Goal: Task Accomplishment & Management: Manage account settings

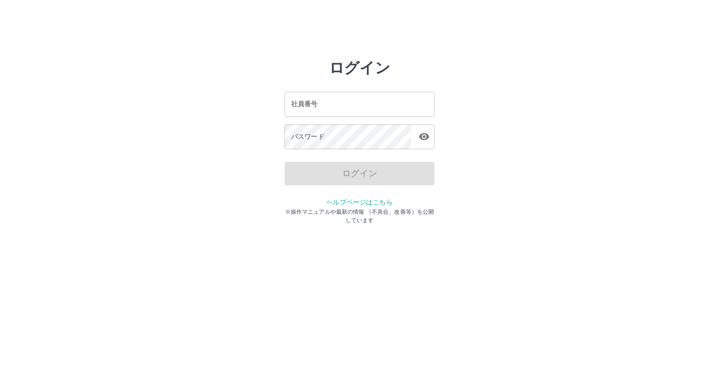
click at [307, 88] on div "社員番号 社員番号 パスワード パスワード" at bounding box center [360, 119] width 150 height 85
click at [320, 103] on input "社員番号" at bounding box center [360, 104] width 150 height 25
type input "*******"
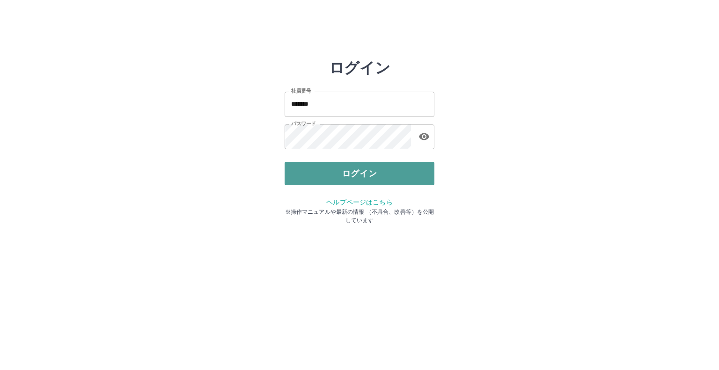
click at [376, 179] on button "ログイン" at bounding box center [360, 173] width 150 height 23
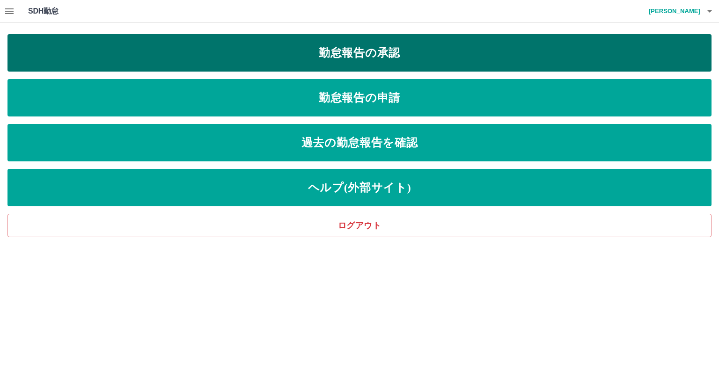
click at [298, 53] on link "勤怠報告の承認" at bounding box center [359, 52] width 704 height 37
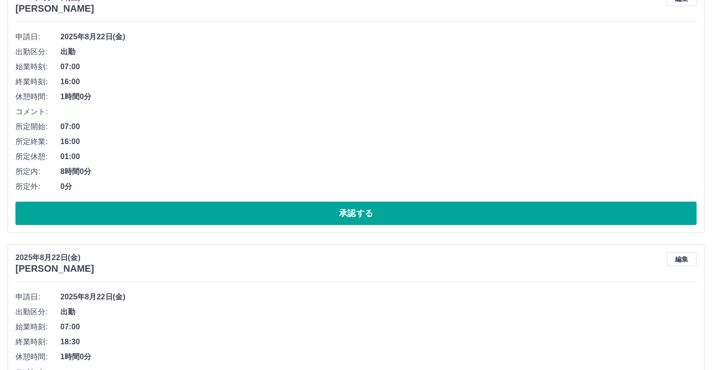
scroll to position [140, 0]
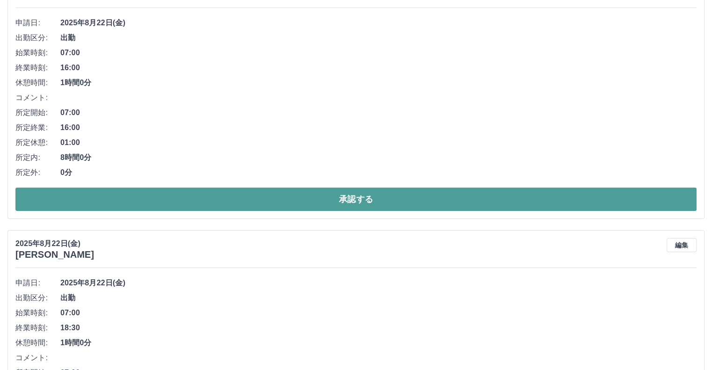
click at [261, 192] on button "承認する" at bounding box center [355, 199] width 681 height 23
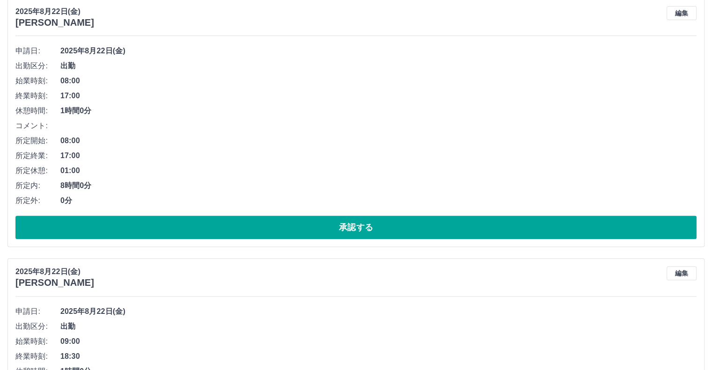
scroll to position [374, 0]
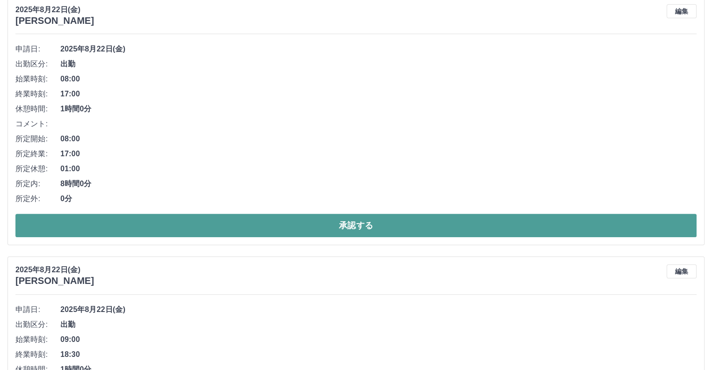
click at [344, 225] on button "承認する" at bounding box center [355, 225] width 681 height 23
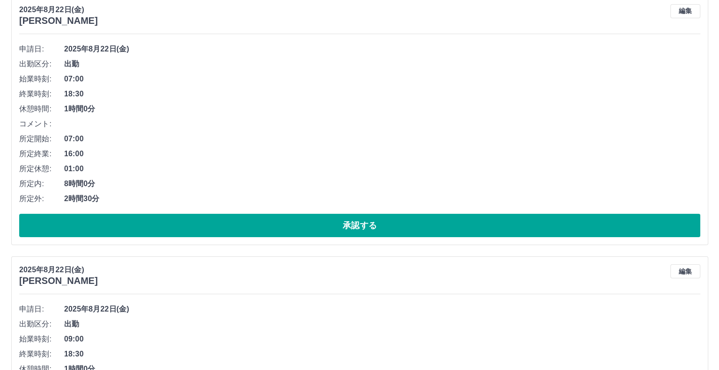
scroll to position [0, 0]
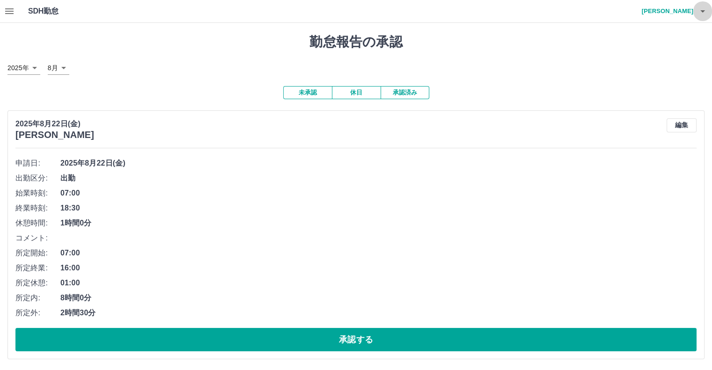
click at [700, 11] on icon "button" at bounding box center [702, 11] width 11 height 11
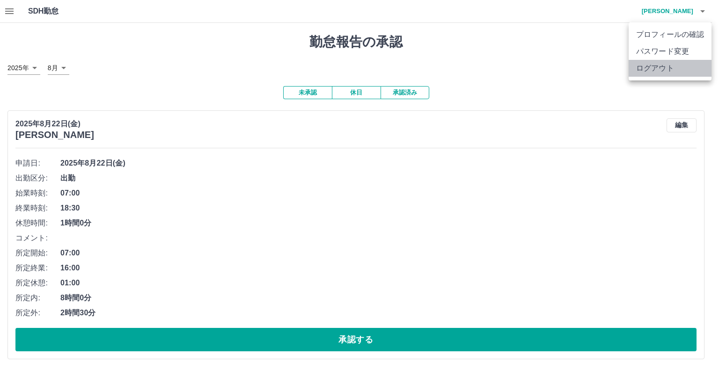
click at [654, 66] on li "ログアウト" at bounding box center [670, 68] width 83 height 17
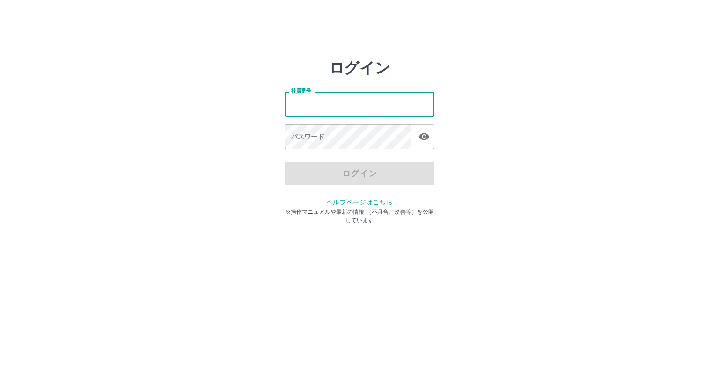
click at [309, 102] on input "社員番号" at bounding box center [360, 104] width 150 height 25
type input "*******"
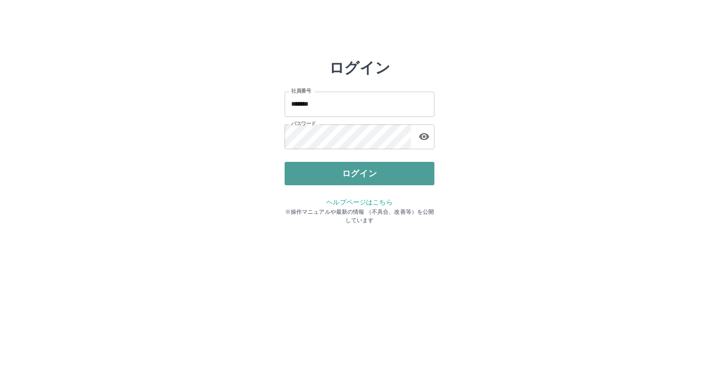
click at [345, 171] on button "ログイン" at bounding box center [360, 173] width 150 height 23
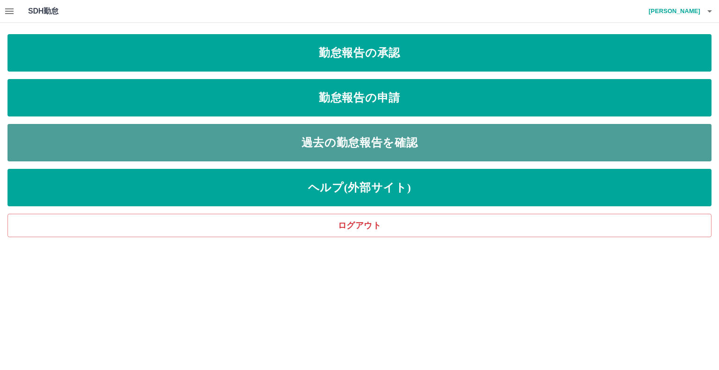
click at [325, 146] on link "過去の勤怠報告を確認" at bounding box center [359, 142] width 704 height 37
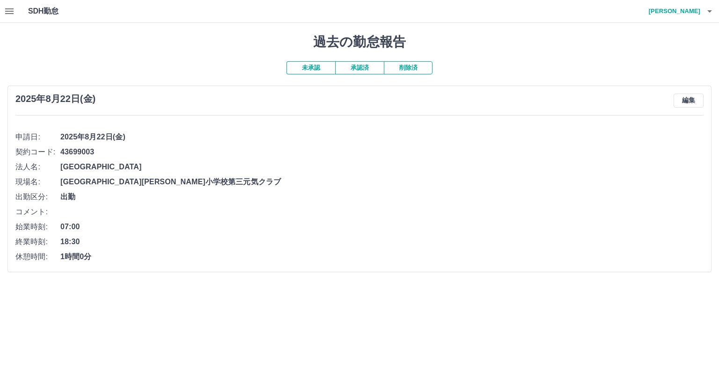
click at [689, 101] on button "編集" at bounding box center [688, 101] width 30 height 14
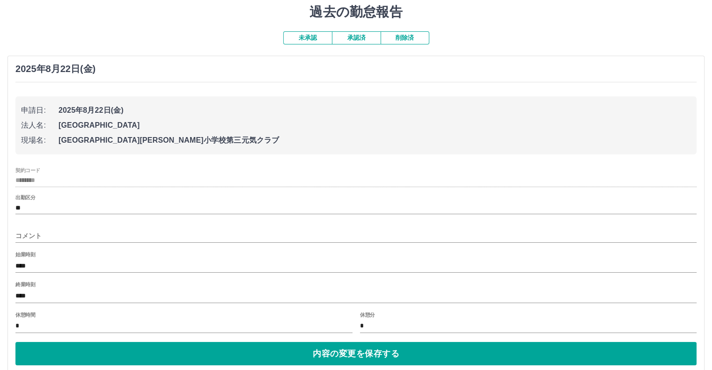
scroll to position [75, 0]
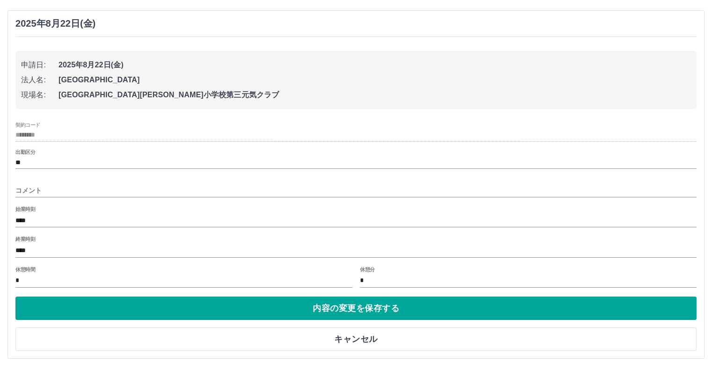
click at [42, 251] on input "****" at bounding box center [355, 251] width 681 height 14
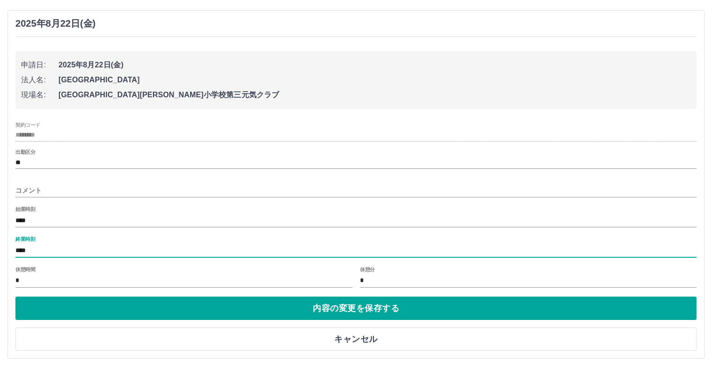
type input "****"
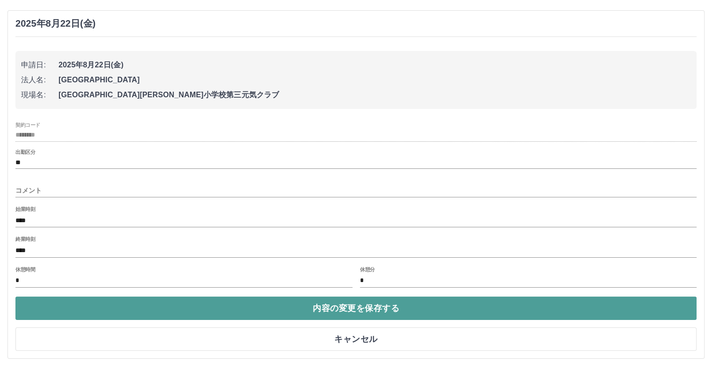
click at [366, 310] on button "内容の変更を保存する" at bounding box center [355, 308] width 681 height 23
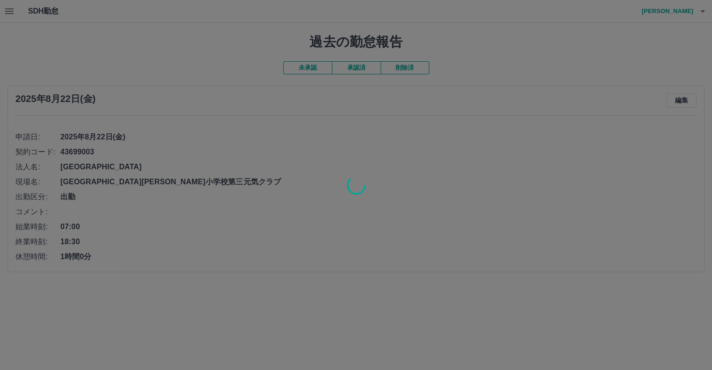
scroll to position [0, 0]
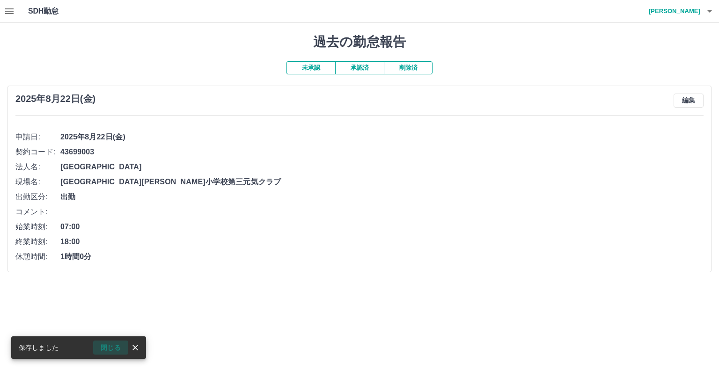
click at [111, 347] on button "閉じる" at bounding box center [110, 348] width 35 height 14
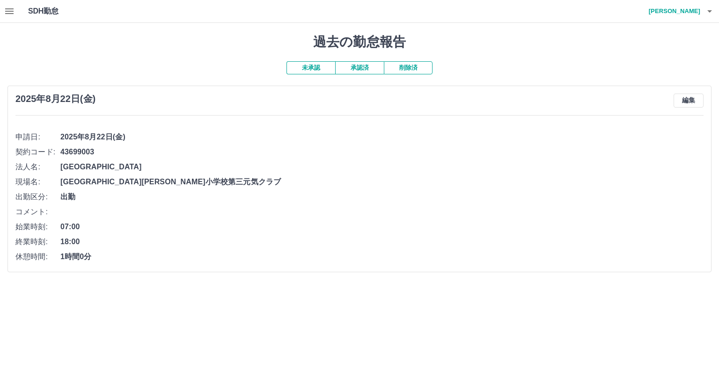
click at [329, 172] on span "[GEOGRAPHIC_DATA]" at bounding box center [381, 166] width 643 height 11
click at [10, 9] on icon "button" at bounding box center [9, 11] width 8 height 6
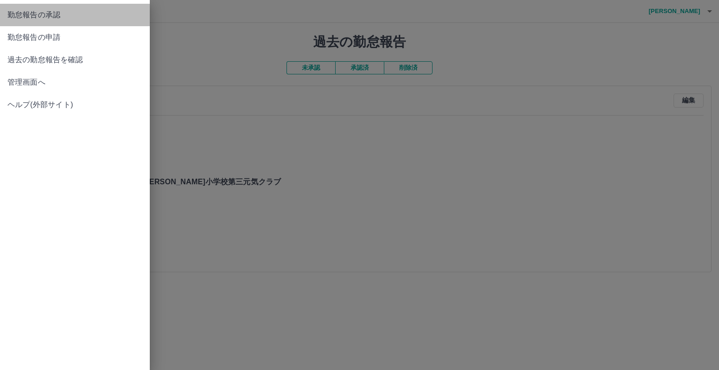
click at [45, 17] on span "勤怠報告の承認" at bounding box center [74, 14] width 135 height 11
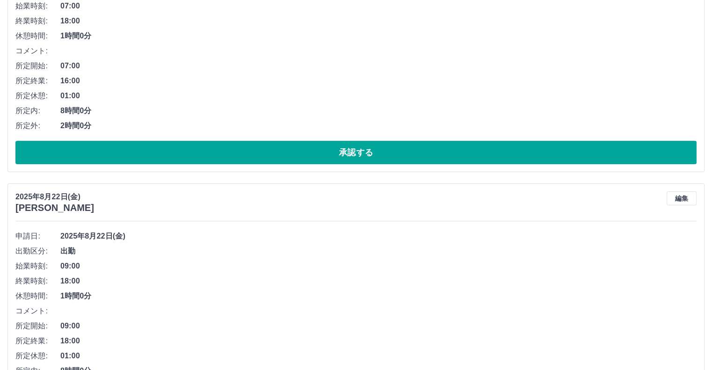
scroll to position [261, 0]
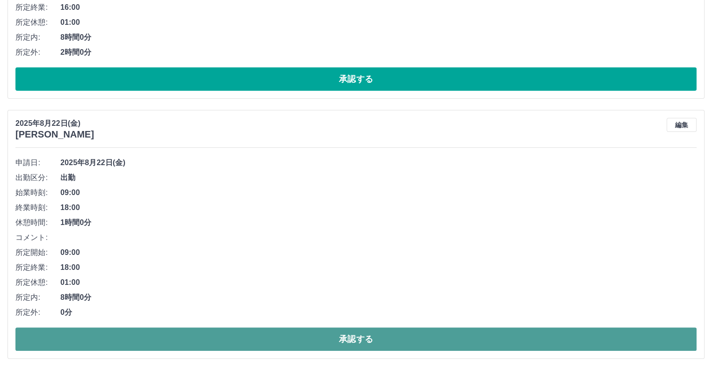
click at [346, 339] on button "承認する" at bounding box center [355, 339] width 681 height 23
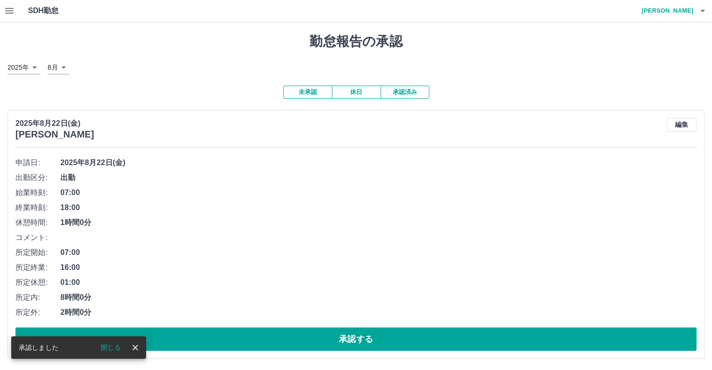
scroll to position [0, 0]
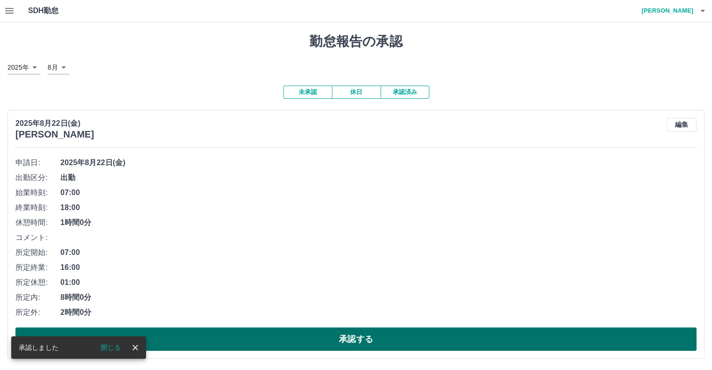
click at [358, 337] on button "承認する" at bounding box center [355, 339] width 681 height 23
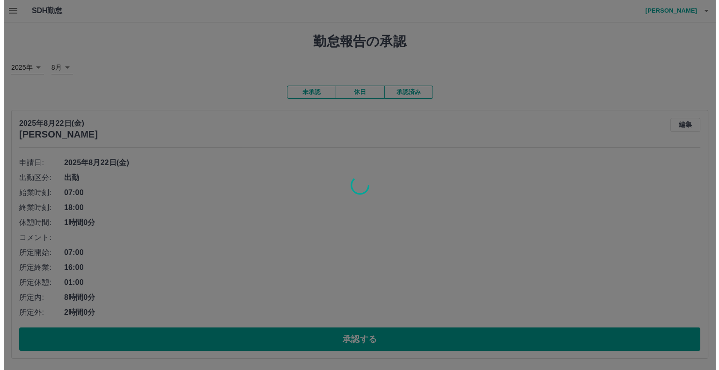
scroll to position [0, 0]
